Goal: Task Accomplishment & Management: Manage account settings

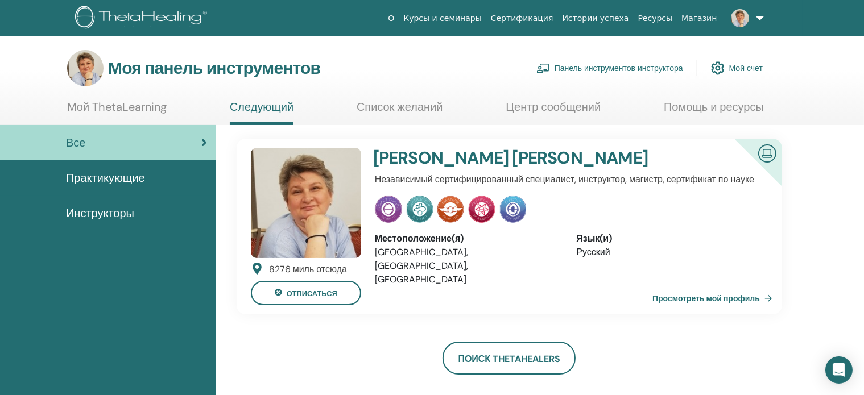
click at [607, 68] on font "Панель инструментов инструктора" at bounding box center [618, 69] width 129 height 10
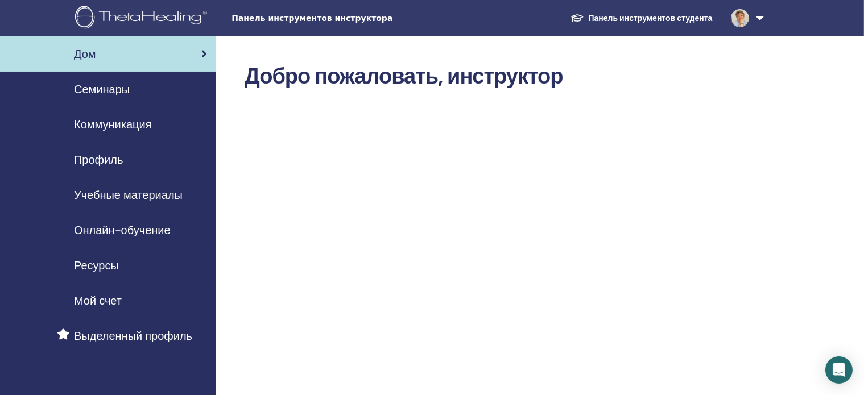
click at [91, 88] on font "Семинары" at bounding box center [102, 89] width 56 height 15
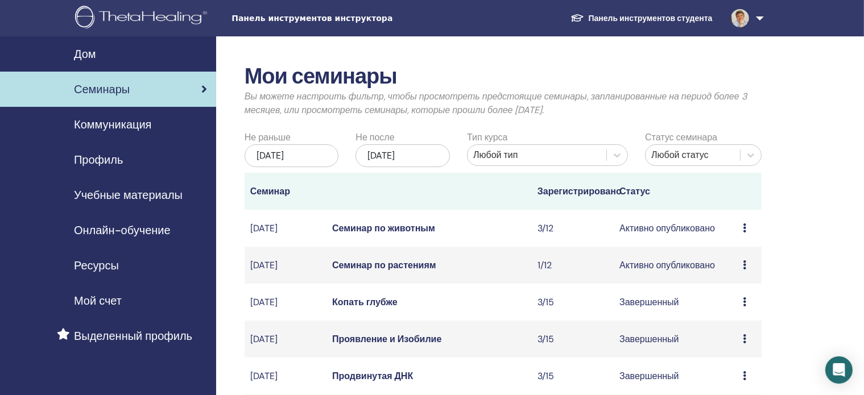
click at [407, 271] on font "Семинар по растениям" at bounding box center [384, 265] width 104 height 12
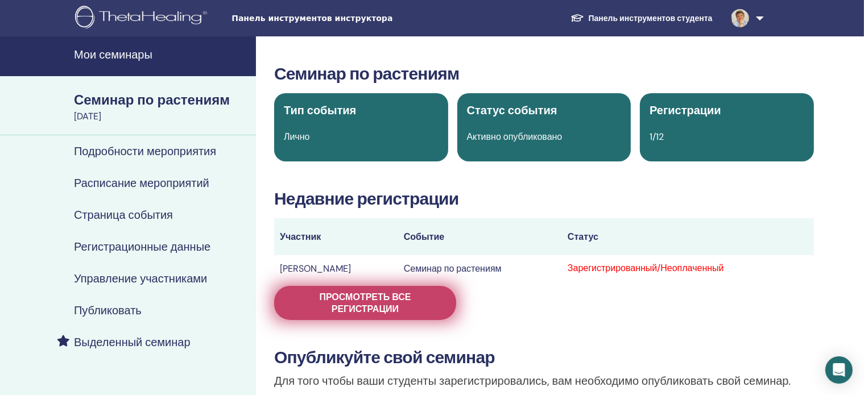
click at [395, 302] on font "Просмотреть все регистрации" at bounding box center [365, 303] width 92 height 24
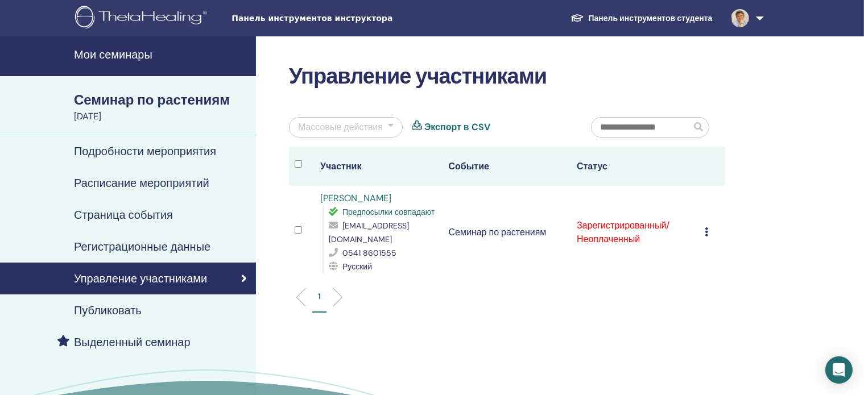
click at [701, 226] on td "Отменить регистрацию Не проводить автоматическую сертификацию Отметить как опла…" at bounding box center [712, 232] width 26 height 93
click at [706, 227] on icon at bounding box center [706, 231] width 3 height 9
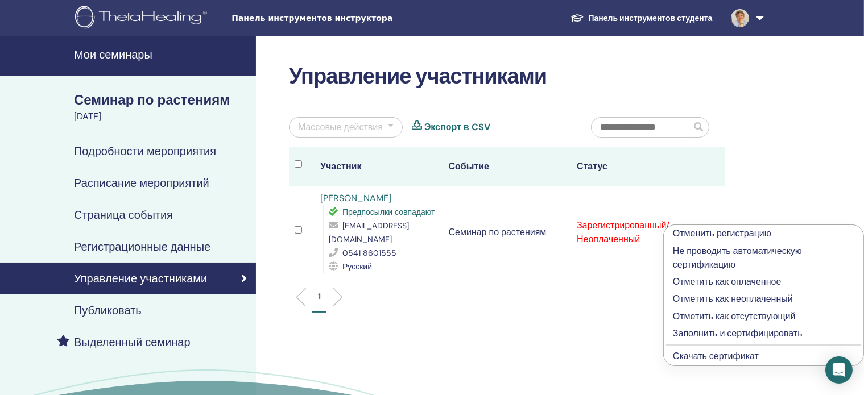
click at [701, 334] on font "Заполнить и сертифицировать" at bounding box center [738, 334] width 130 height 12
